Goal: Task Accomplishment & Management: Complete application form

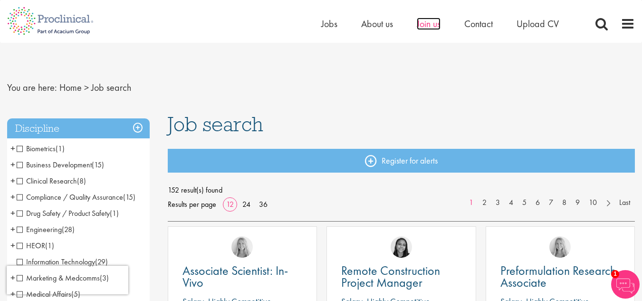
click at [425, 21] on span "Join us" at bounding box center [428, 24] width 24 height 12
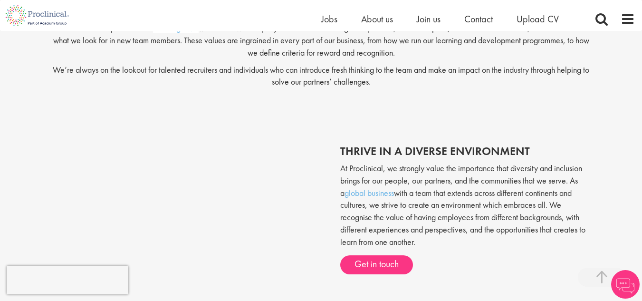
scroll to position [261, 0]
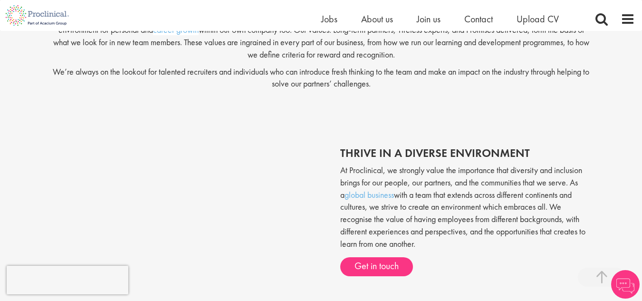
drag, startPoint x: 648, startPoint y: 55, endPoint x: 648, endPoint y: 65, distance: 10.0
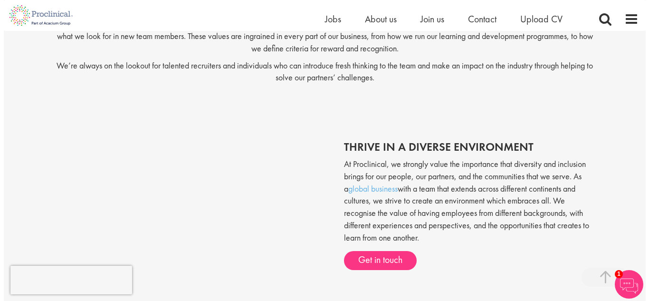
scroll to position [0, 0]
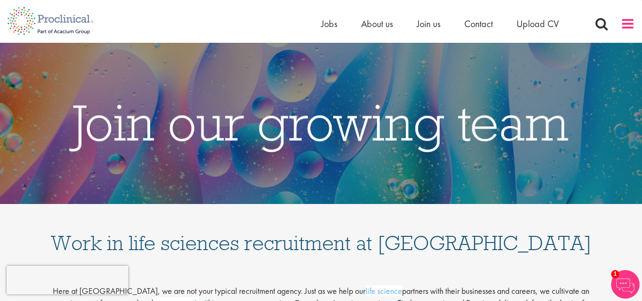
click at [628, 20] on span at bounding box center [627, 24] width 14 height 14
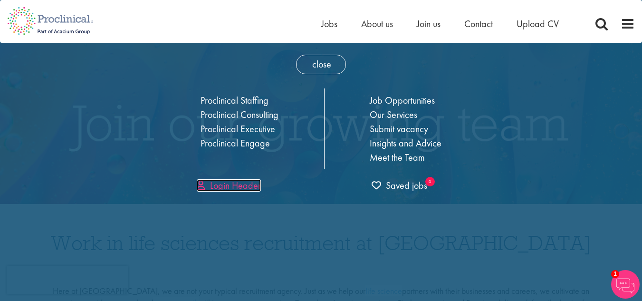
click at [242, 180] on link "Login Header" at bounding box center [229, 185] width 64 height 12
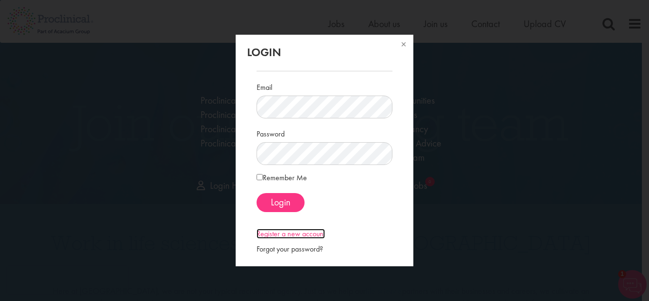
click at [303, 234] on link "Register a new account" at bounding box center [290, 233] width 68 height 10
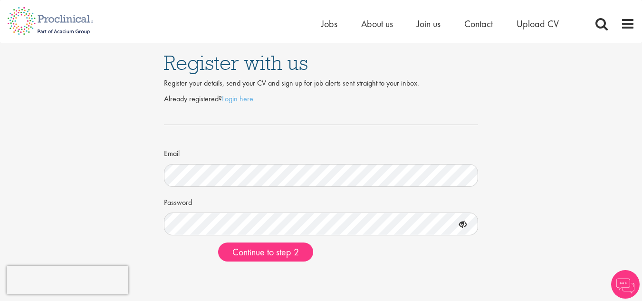
click at [225, 188] on form "Already registered? Login here Email Password Continue to step 2" at bounding box center [321, 178] width 300 height 168
click at [278, 250] on span "Continue to step 2" at bounding box center [265, 252] width 66 height 12
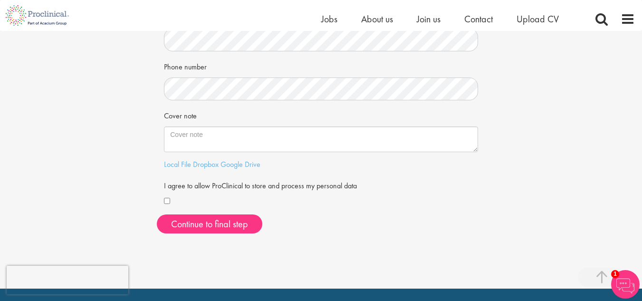
scroll to position [229, 0]
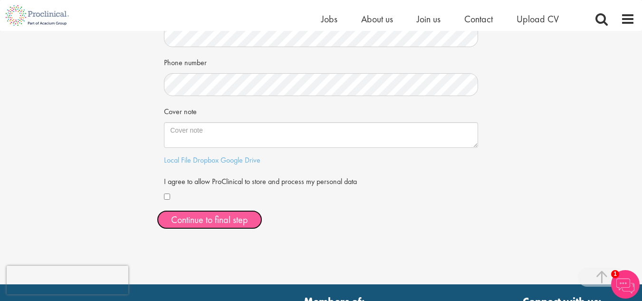
click at [198, 218] on button "Continue to final step" at bounding box center [209, 219] width 105 height 19
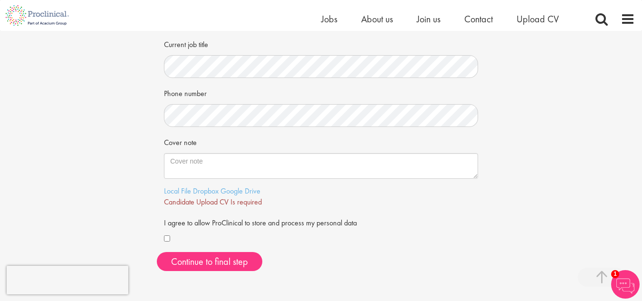
scroll to position [201, 0]
